Goal: Task Accomplishment & Management: Manage account settings

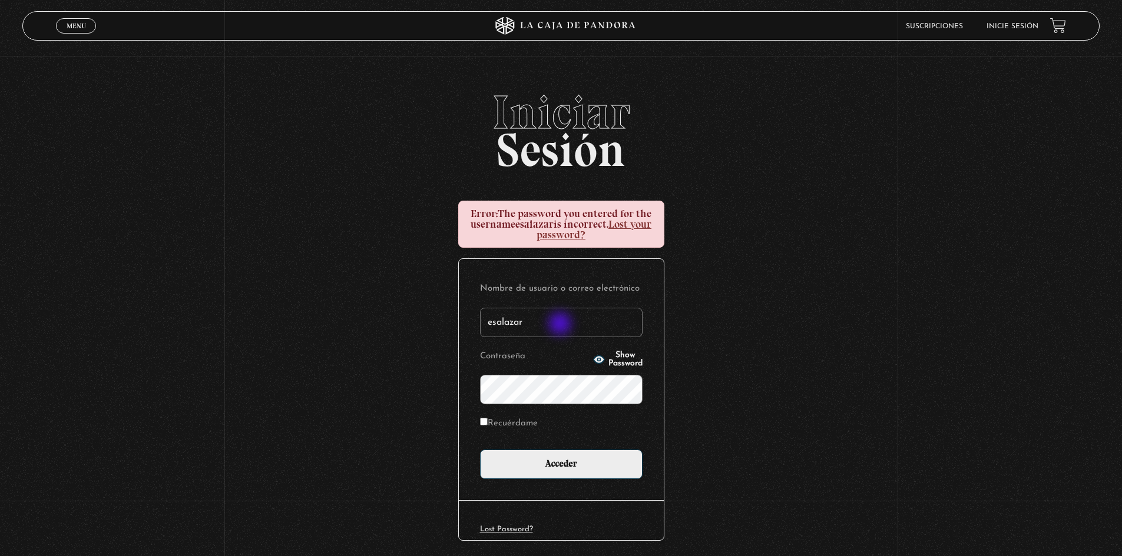
click at [561, 320] on input "esalazar" at bounding box center [561, 322] width 163 height 29
click at [561, 319] on input "esalazar" at bounding box center [561, 322] width 163 height 29
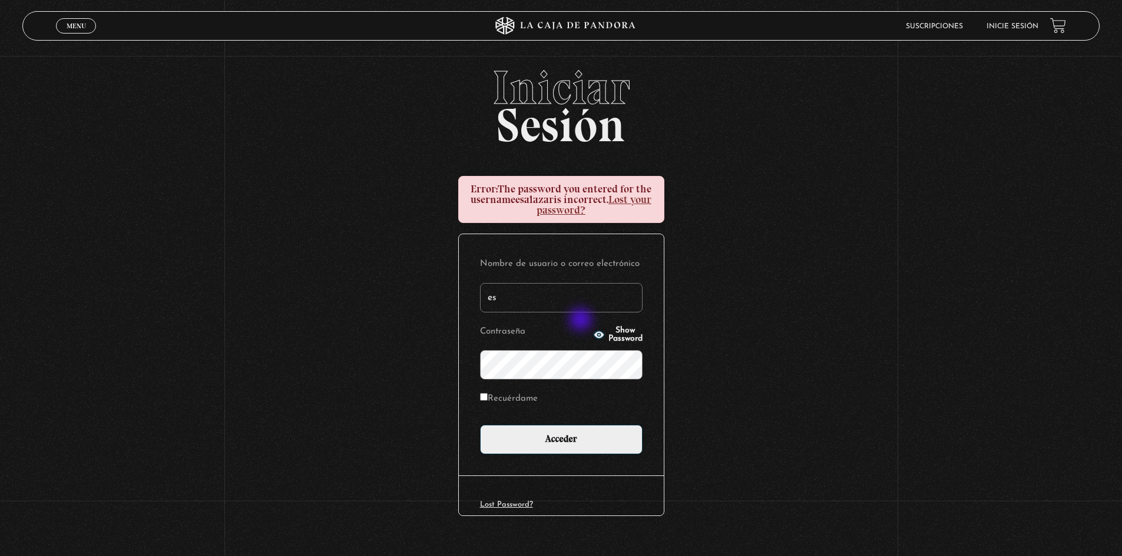
scroll to position [44, 0]
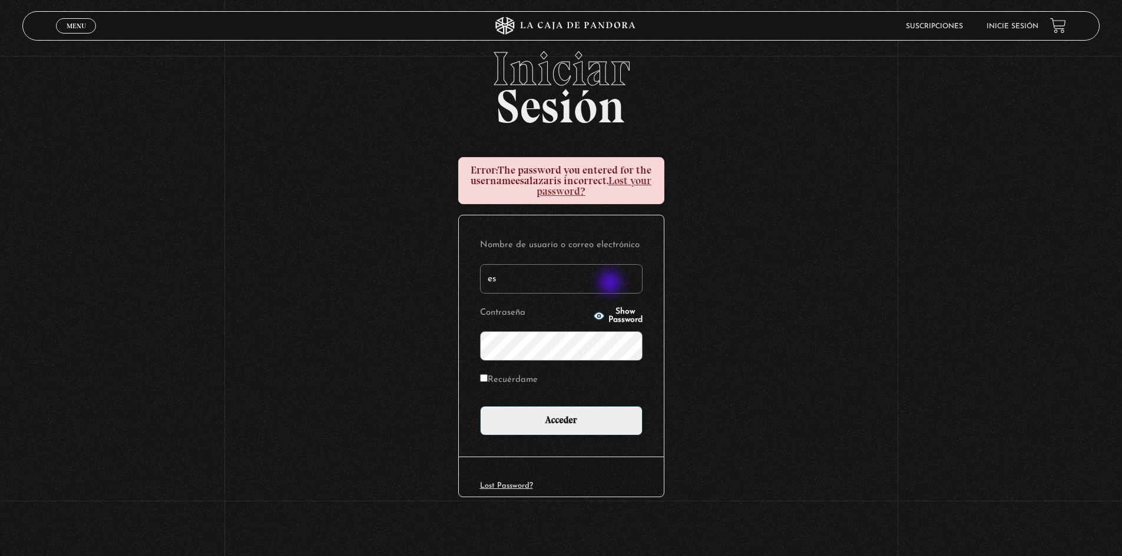
click at [611, 284] on input "es" at bounding box center [561, 278] width 163 height 29
type input "esconstruccion@gmail.com"
click at [480, 406] on input "Acceder" at bounding box center [561, 420] width 163 height 29
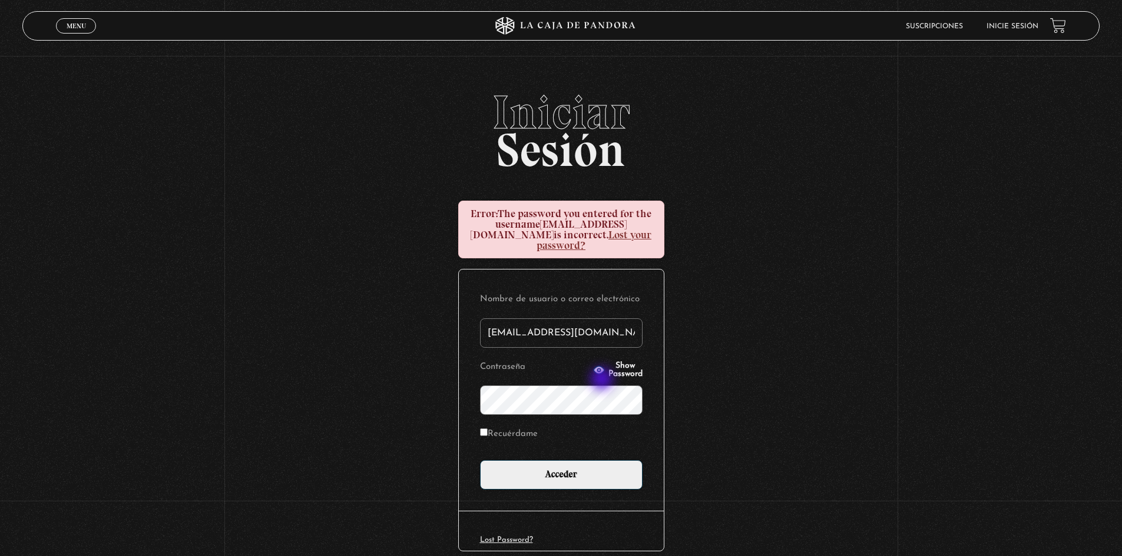
click at [480, 460] on input "Acceder" at bounding box center [561, 474] width 163 height 29
